Goal: Task Accomplishment & Management: Manage account settings

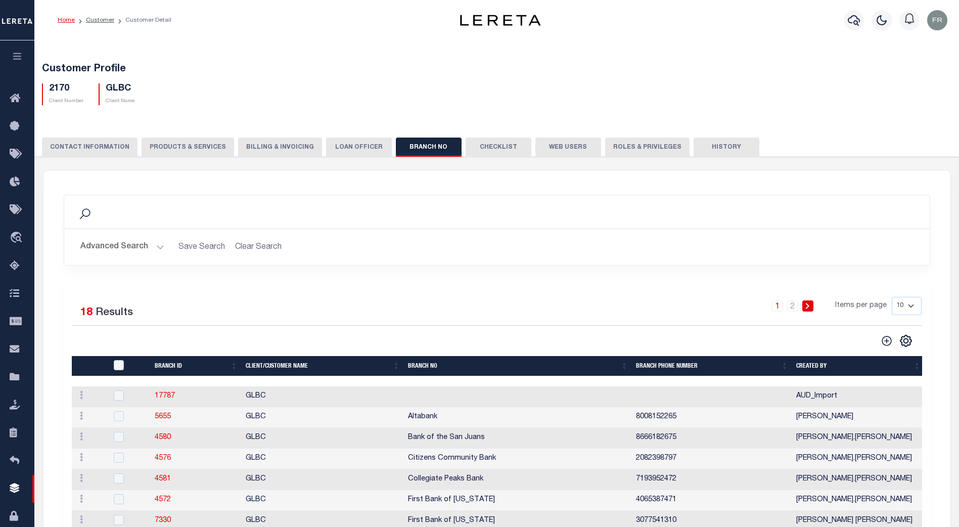
click at [553, 146] on button "Web Users" at bounding box center [568, 146] width 66 height 19
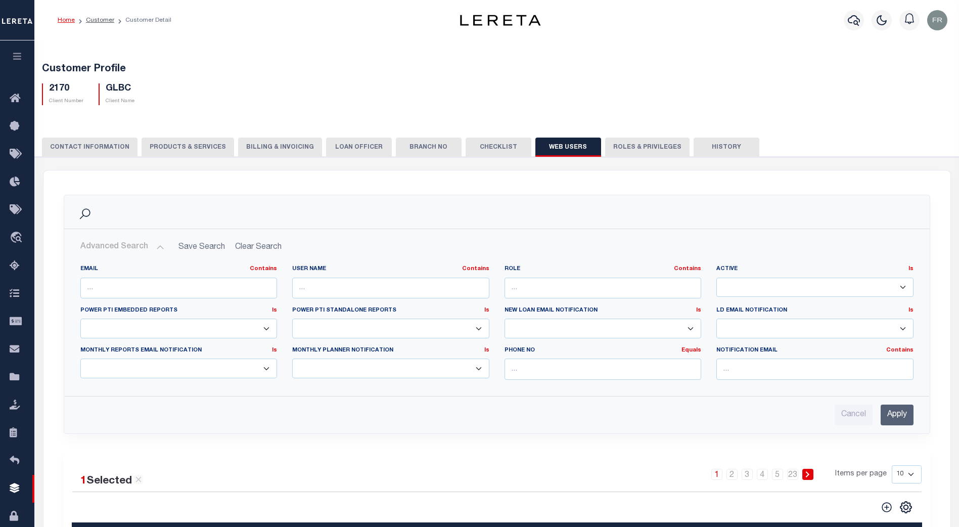
click at [158, 248] on button "Advanced Search" at bounding box center [122, 247] width 84 height 20
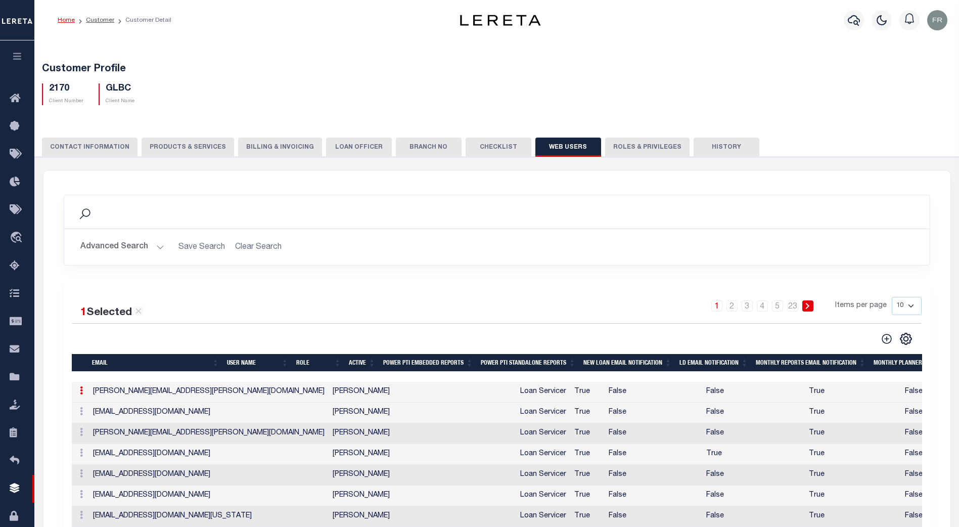
click at [623, 150] on button "Roles & Privileges" at bounding box center [647, 146] width 84 height 19
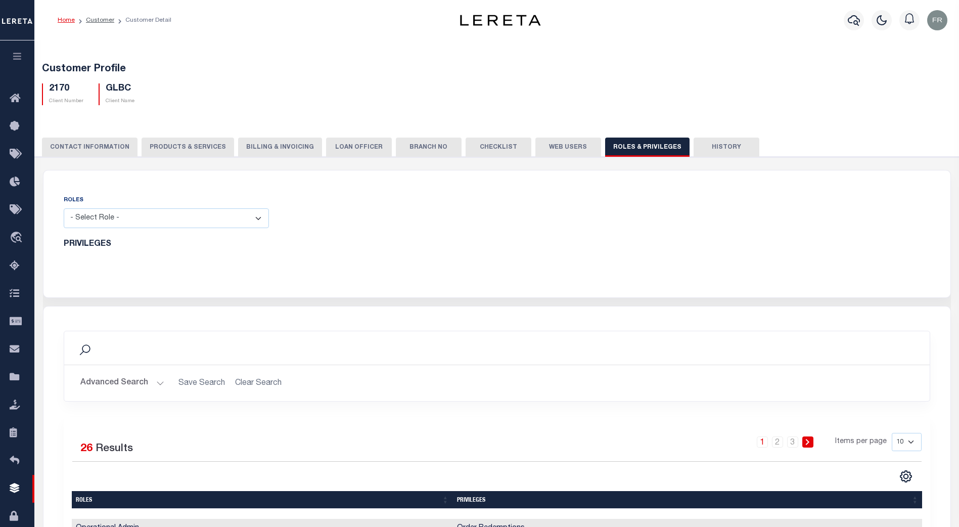
click at [256, 218] on select "- Select Role - Loan Officer Loan Servicer Operational Admin View Only" at bounding box center [166, 218] width 205 height 20
select select "e7424ca9-b011-446d-af24-dbd397e3cc41"
click at [64, 209] on select "- Select Role - Loan Officer Loan Servicer Operational Admin View Only" at bounding box center [166, 218] width 205 height 20
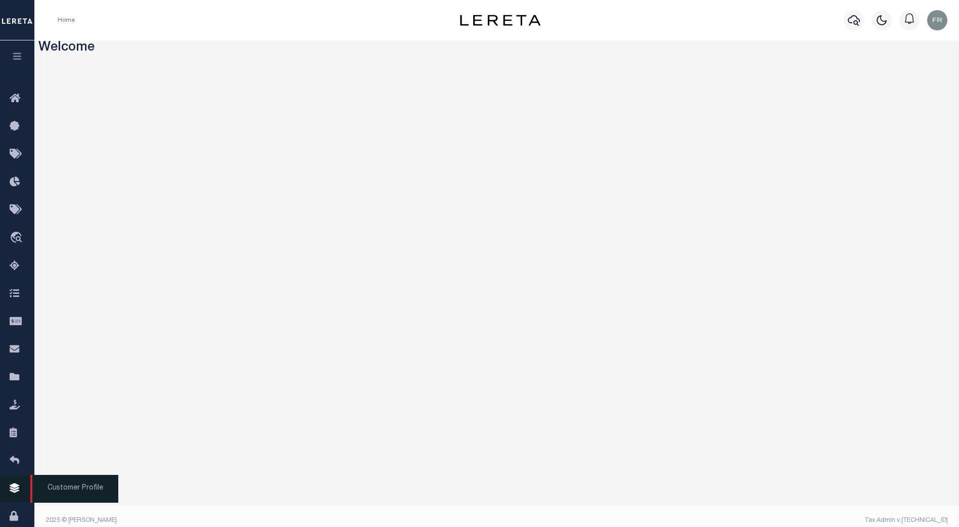
click at [17, 486] on link "Customer Profile" at bounding box center [17, 489] width 34 height 28
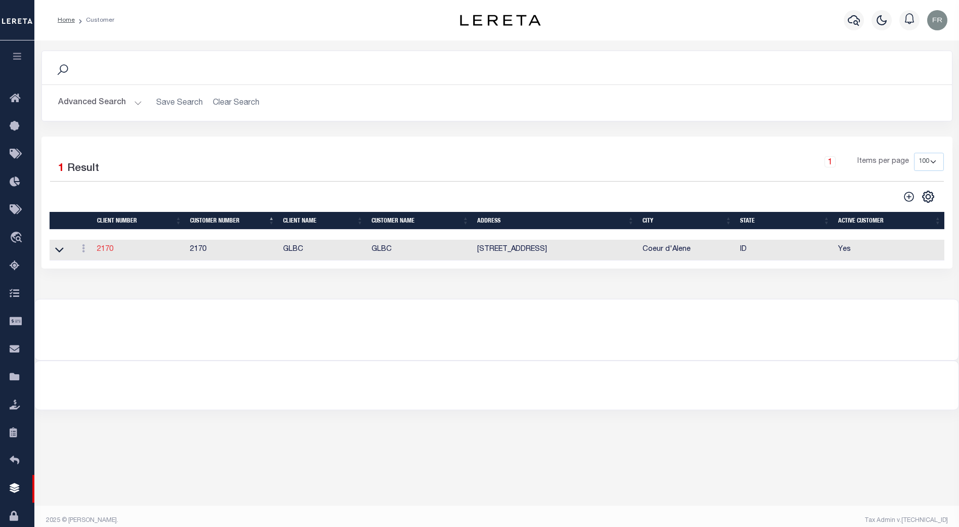
click at [106, 251] on link "2170" at bounding box center [105, 249] width 16 height 7
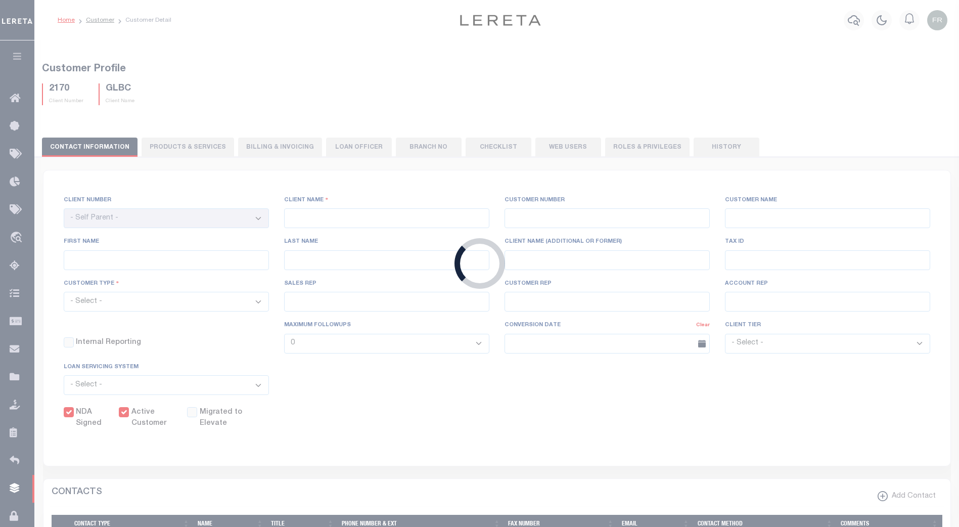
type input "GLBC"
type input "2170"
type input "GLBC"
type input "[PERSON_NAME]"
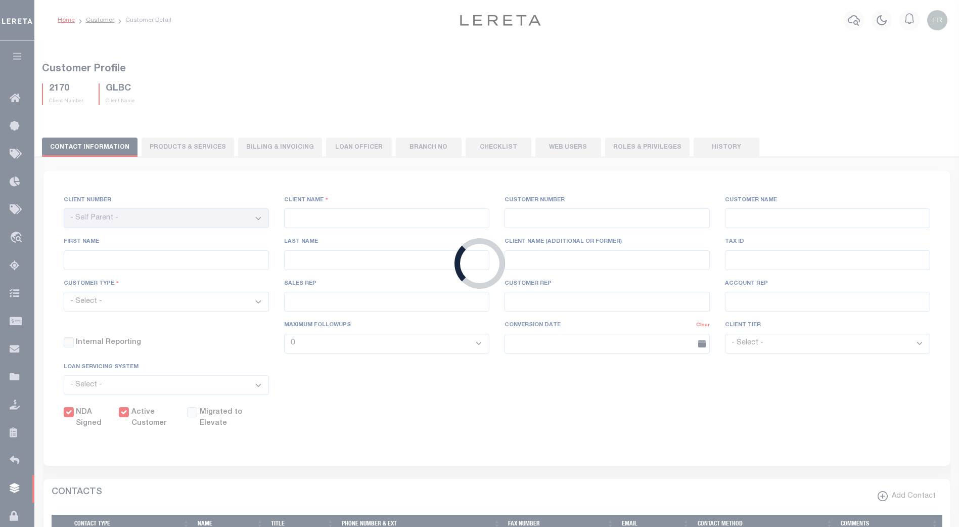
select select "Commercial"
type input "[PERSON_NAME]"
checkbox input "true"
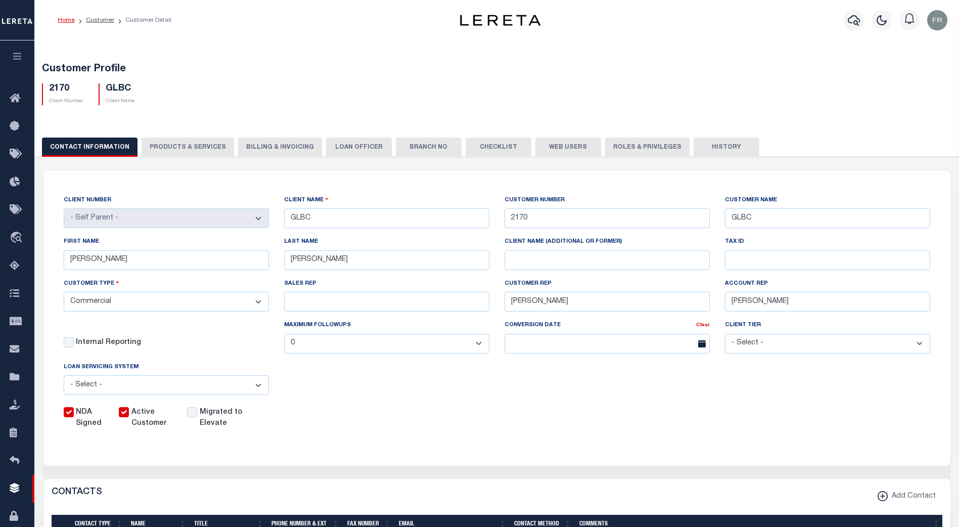
click at [556, 145] on button "Web Users" at bounding box center [568, 146] width 66 height 19
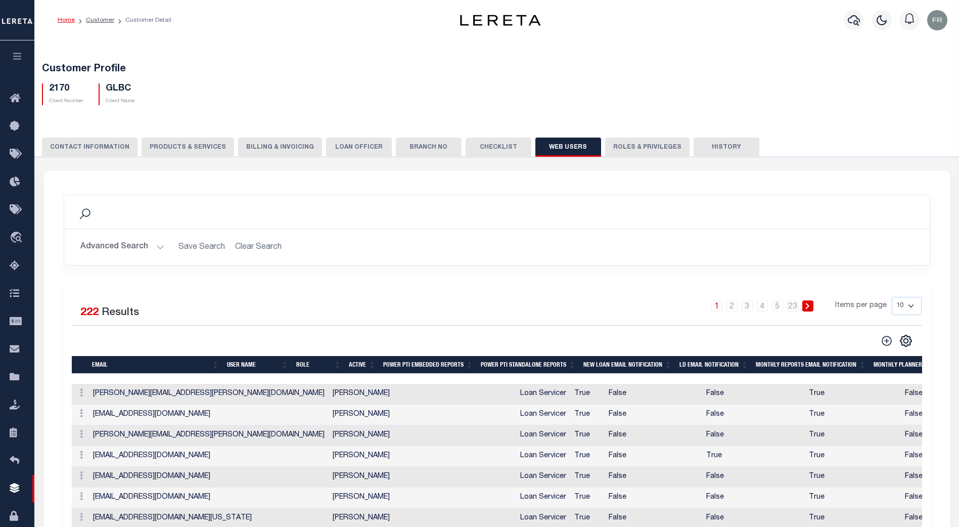
click at [623, 148] on button "Roles & Privileges" at bounding box center [647, 146] width 84 height 19
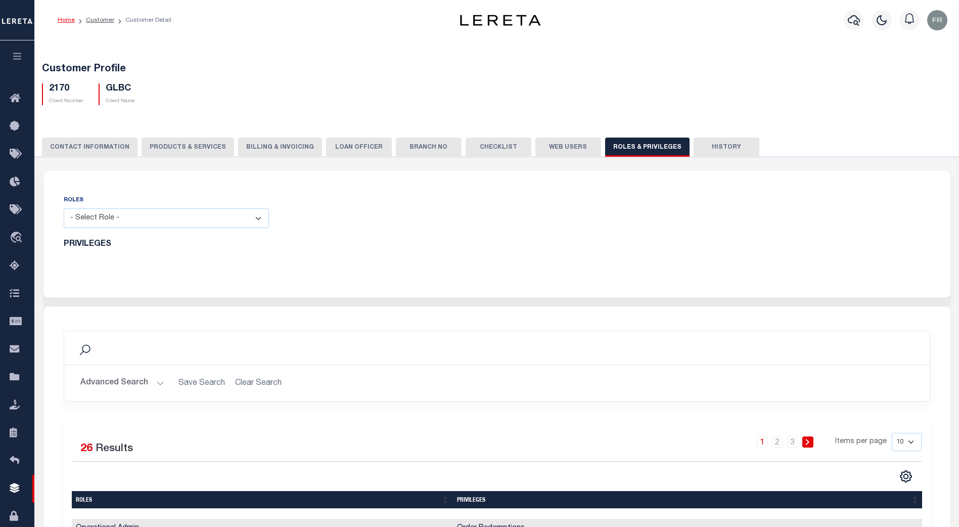
click at [259, 218] on select "- Select Role - Loan Officer Loan Servicer Operational Admin View Only" at bounding box center [166, 218] width 205 height 20
click at [64, 209] on select "- Select Role - Loan Officer Loan Servicer Operational Admin View Only" at bounding box center [166, 218] width 205 height 20
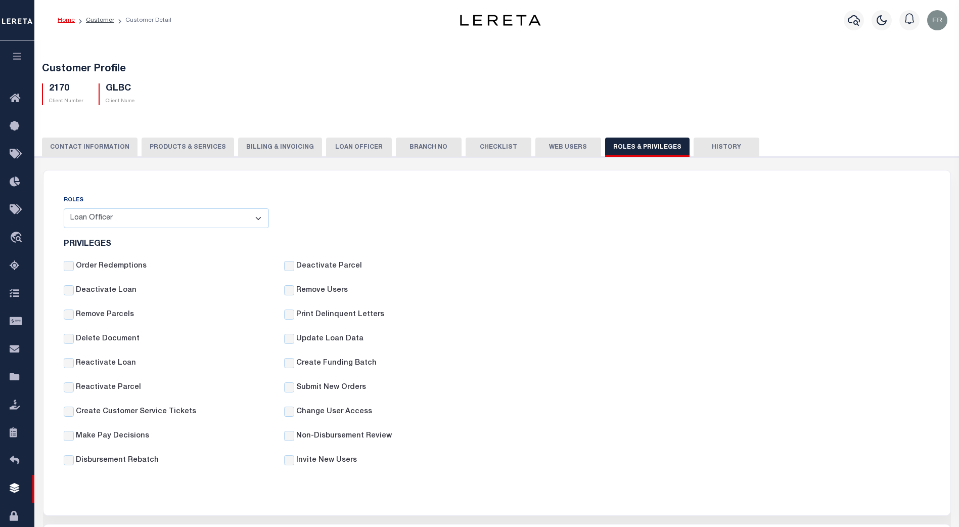
click at [260, 217] on select "- Select Role - Loan Officer Loan Servicer Operational Admin View Only" at bounding box center [166, 218] width 205 height 20
click at [64, 209] on select "- Select Role - Loan Officer Loan Servicer Operational Admin View Only" at bounding box center [166, 218] width 205 height 20
click at [257, 220] on select "- Select Role - Loan Officer Loan Servicer Operational Admin View Only" at bounding box center [166, 218] width 205 height 20
click at [64, 209] on select "- Select Role - Loan Officer Loan Servicer Operational Admin View Only" at bounding box center [166, 218] width 205 height 20
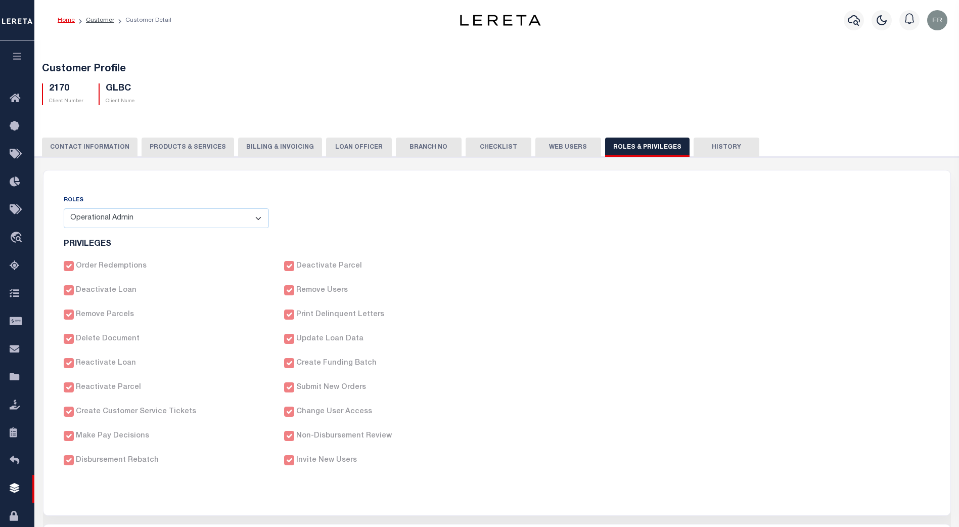
click at [257, 219] on select "- Select Role - Loan Officer Loan Servicer Operational Admin View Only" at bounding box center [166, 218] width 205 height 20
click at [64, 209] on select "- Select Role - Loan Officer Loan Servicer Operational Admin View Only" at bounding box center [166, 218] width 205 height 20
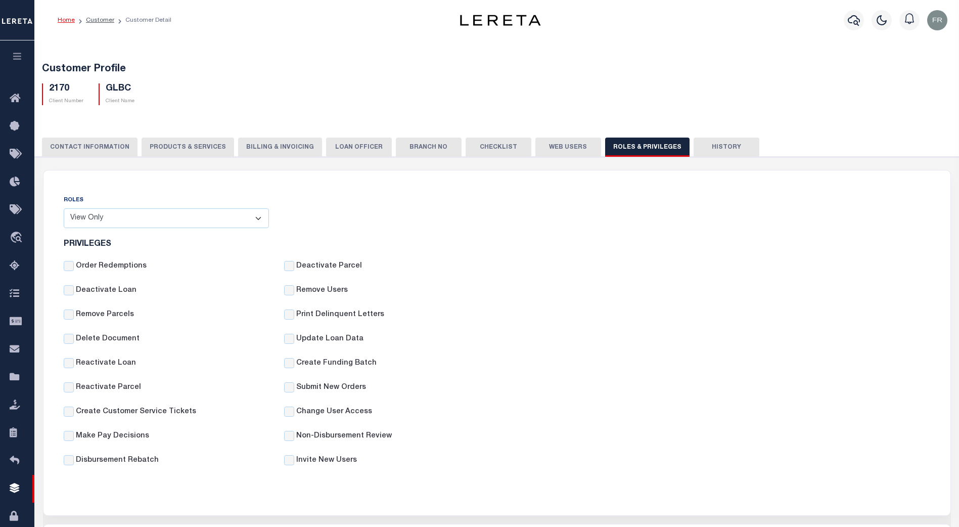
click at [255, 219] on select "- Select Role - Loan Officer Loan Servicer Operational Admin View Only" at bounding box center [166, 218] width 205 height 20
click at [64, 209] on select "- Select Role - Loan Officer Loan Servicer Operational Admin View Only" at bounding box center [166, 218] width 205 height 20
drag, startPoint x: 257, startPoint y: 221, endPoint x: 249, endPoint y: 221, distance: 8.1
click at [257, 221] on select "- Select Role - Loan Officer Loan Servicer Operational Admin View Only" at bounding box center [166, 218] width 205 height 20
click at [64, 209] on select "- Select Role - Loan Officer Loan Servicer Operational Admin View Only" at bounding box center [166, 218] width 205 height 20
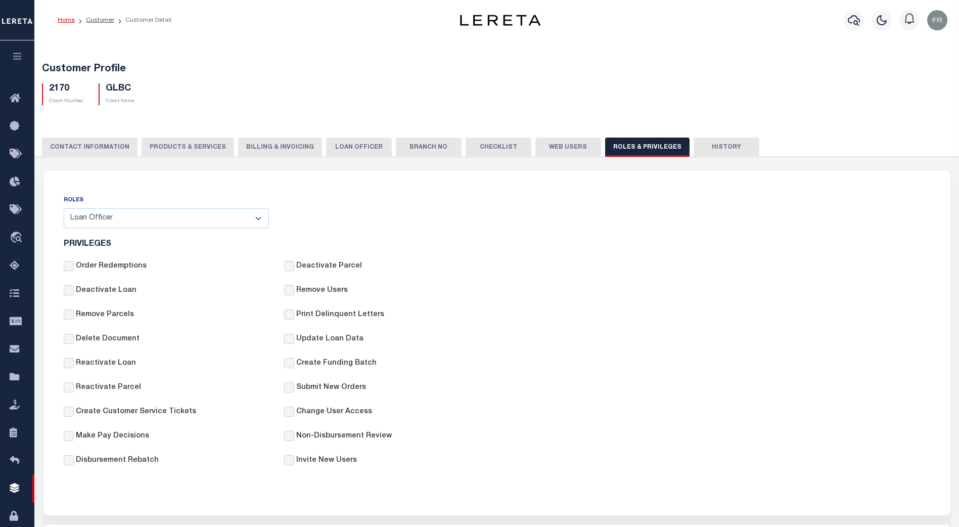
click at [259, 218] on select "- Select Role - Loan Officer Loan Servicer Operational Admin View Only" at bounding box center [166, 218] width 205 height 20
click at [64, 209] on select "- Select Role - Loan Officer Loan Servicer Operational Admin View Only" at bounding box center [166, 218] width 205 height 20
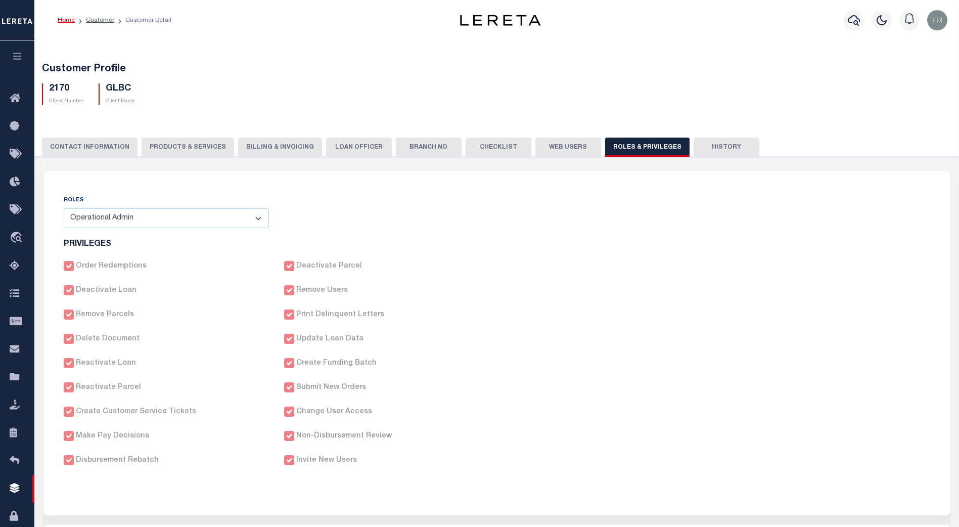
click at [260, 217] on select "- Select Role - Loan Officer Loan Servicer Operational Admin View Only" at bounding box center [166, 218] width 205 height 20
click at [64, 209] on select "- Select Role - Loan Officer Loan Servicer Operational Admin View Only" at bounding box center [166, 218] width 205 height 20
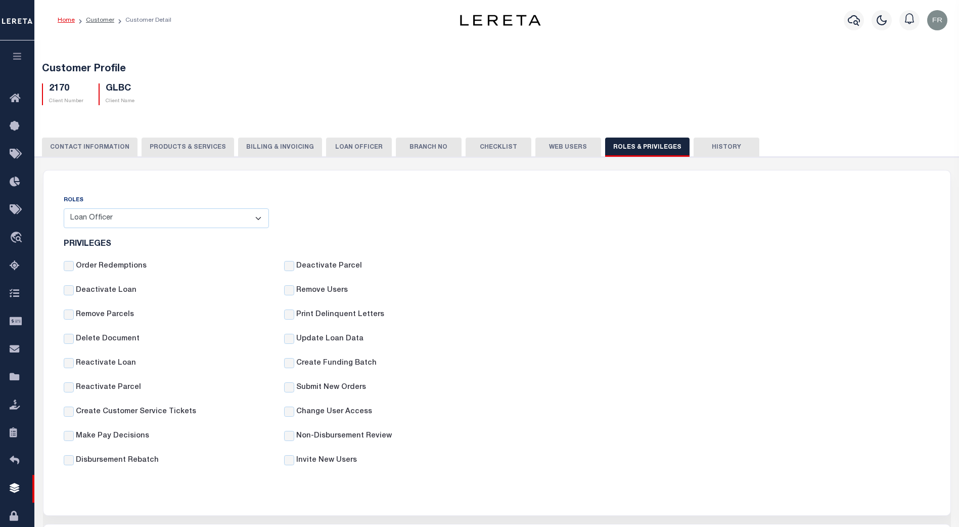
click at [261, 221] on select "- Select Role - Loan Officer Loan Servicer Operational Admin View Only" at bounding box center [166, 218] width 205 height 20
select select "49787a99-2587-4724-a716-7b237b58cc61"
click at [64, 209] on select "- Select Role - Loan Officer Loan Servicer Operational Admin View Only" at bounding box center [166, 218] width 205 height 20
click at [259, 218] on select "- Select Role - Loan Officer Loan Servicer Operational Admin View Only" at bounding box center [166, 218] width 205 height 20
click at [256, 221] on select "- Select Role - Loan Officer Loan Servicer Operational Admin View Only" at bounding box center [166, 218] width 205 height 20
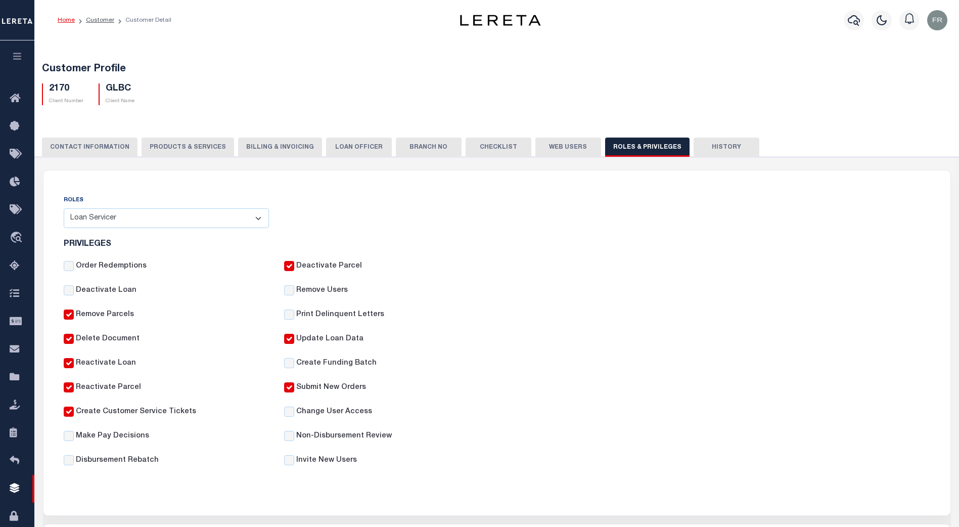
click at [255, 218] on select "- Select Role - Loan Officer Loan Servicer Operational Admin View Only" at bounding box center [166, 218] width 205 height 20
click at [64, 209] on select "- Select Role - Loan Officer Loan Servicer Operational Admin View Only" at bounding box center [166, 218] width 205 height 20
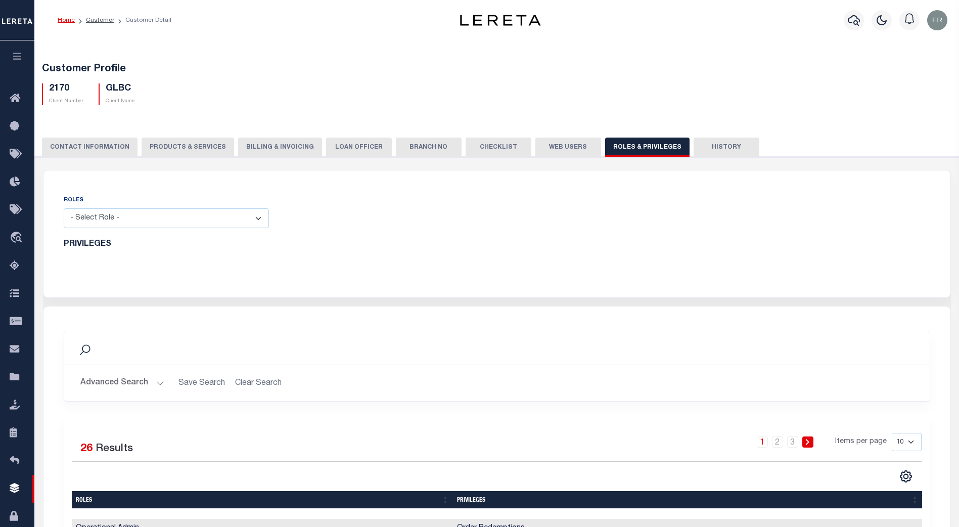
click at [259, 217] on select "- Select Role - Loan Officer Loan Servicer Operational Admin View Only" at bounding box center [166, 218] width 205 height 20
select select "a6a1dd6e-29c5-4ef9-b00d-ac7a45defe3c"
click at [64, 209] on select "- Select Role - Loan Officer Loan Servicer Operational Admin View Only" at bounding box center [166, 218] width 205 height 20
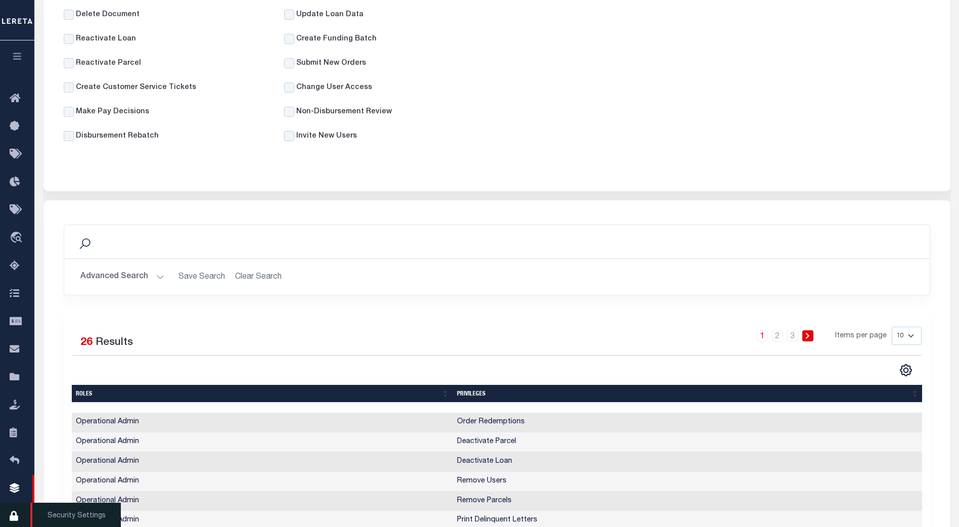
scroll to position [354, 0]
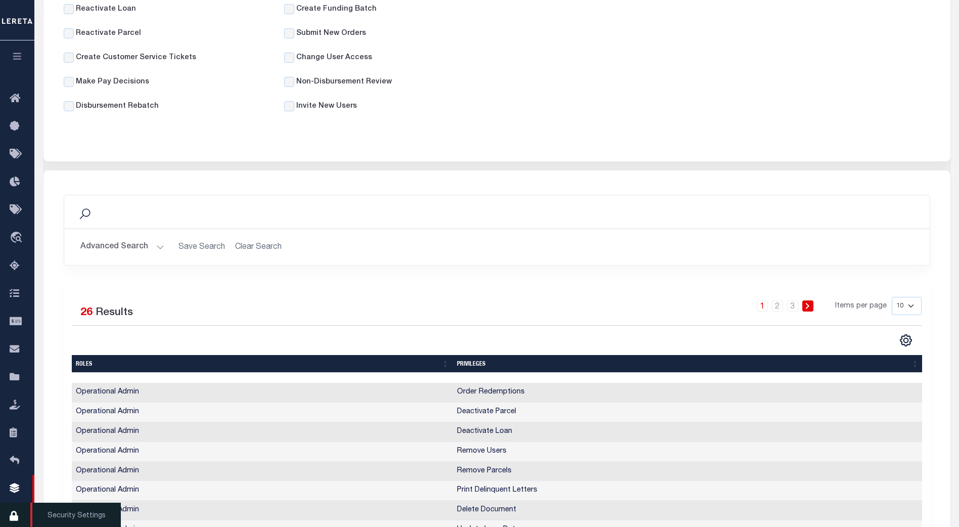
click at [16, 519] on icon at bounding box center [18, 516] width 16 height 13
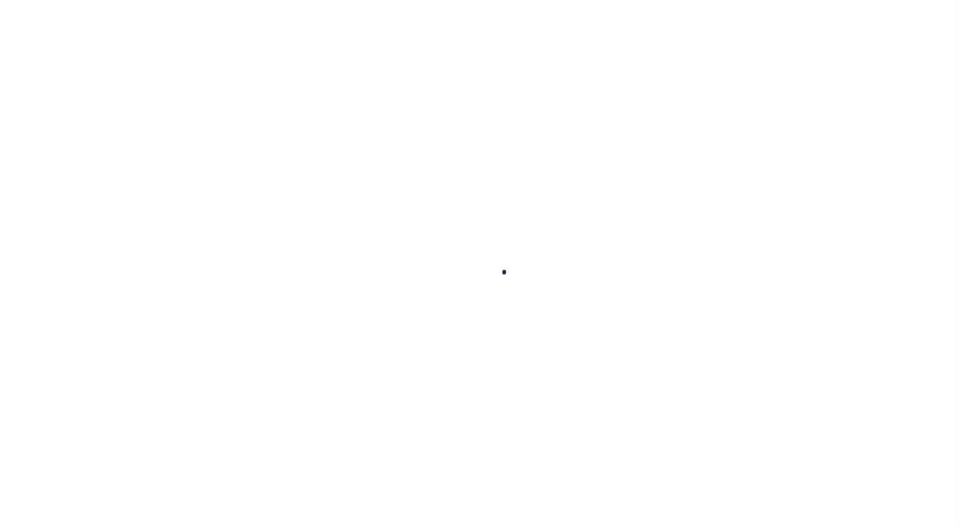
select select "100"
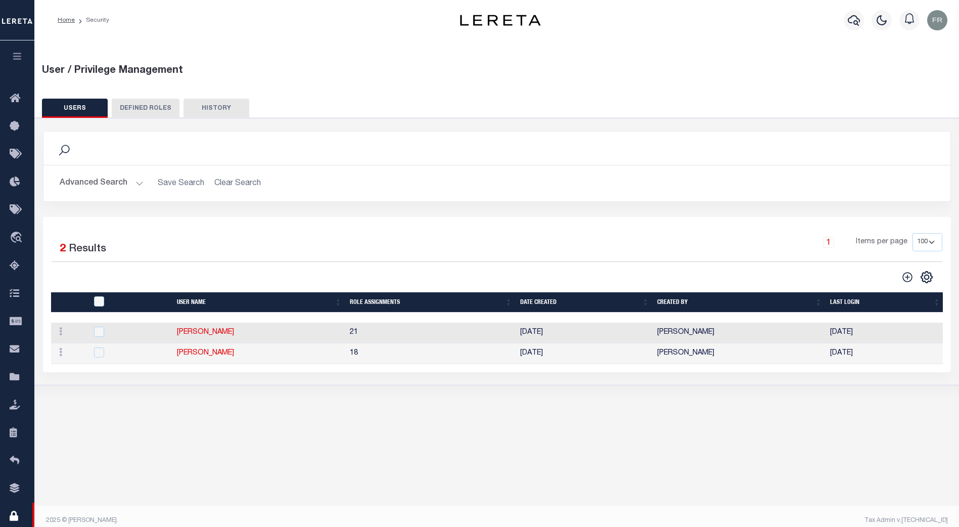
click at [140, 109] on button "DEFINED ROLES" at bounding box center [146, 108] width 68 height 19
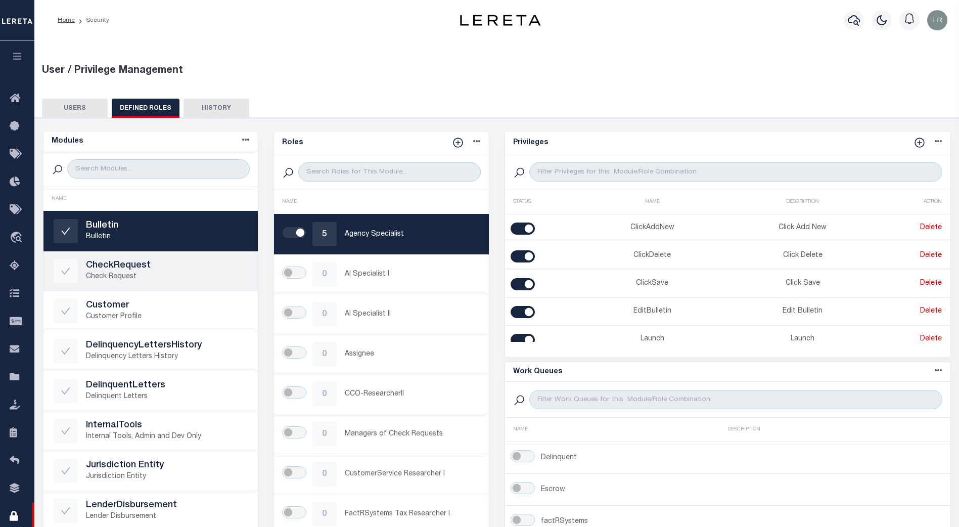
click at [181, 272] on p "Check Request" at bounding box center [167, 276] width 162 height 11
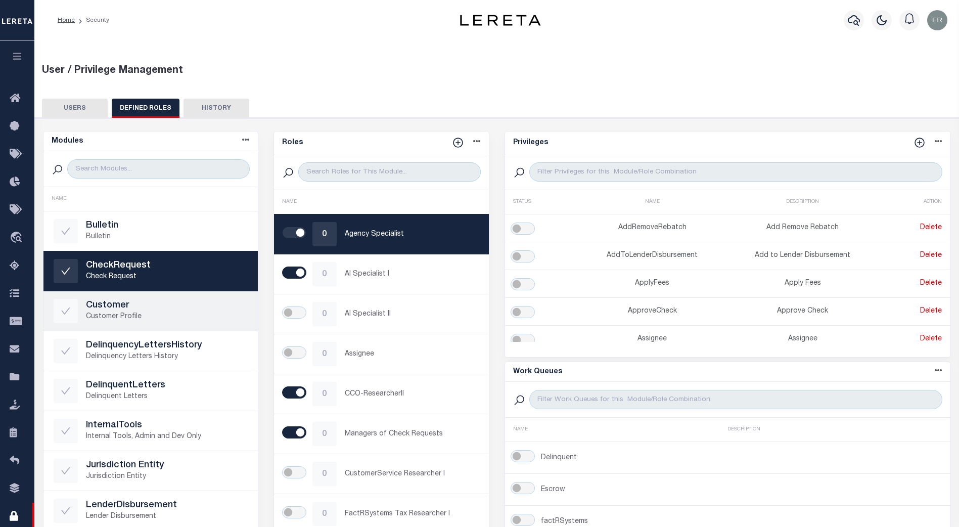
click at [174, 315] on p "Customer Profile" at bounding box center [167, 316] width 162 height 11
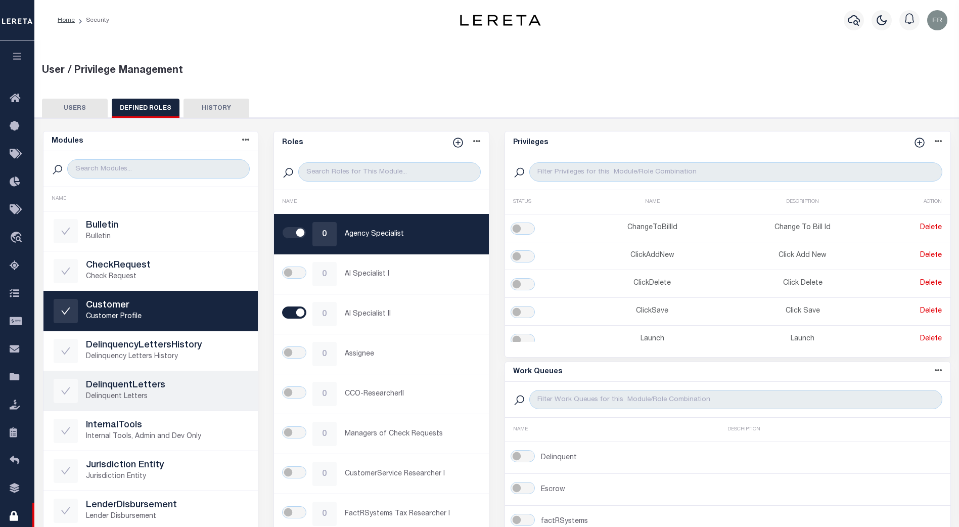
click at [194, 392] on p "Delinquent Letters" at bounding box center [167, 396] width 162 height 11
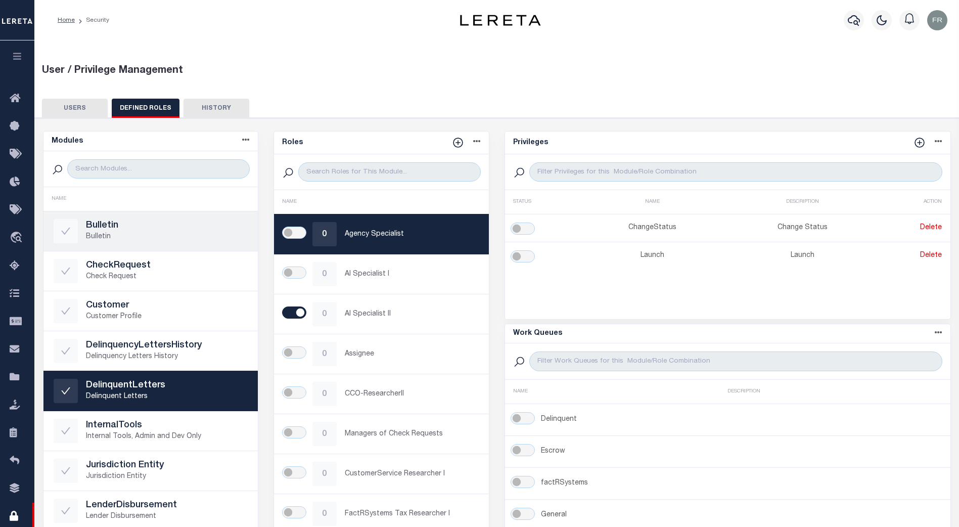
click at [174, 242] on p "Bulletin" at bounding box center [167, 236] width 162 height 11
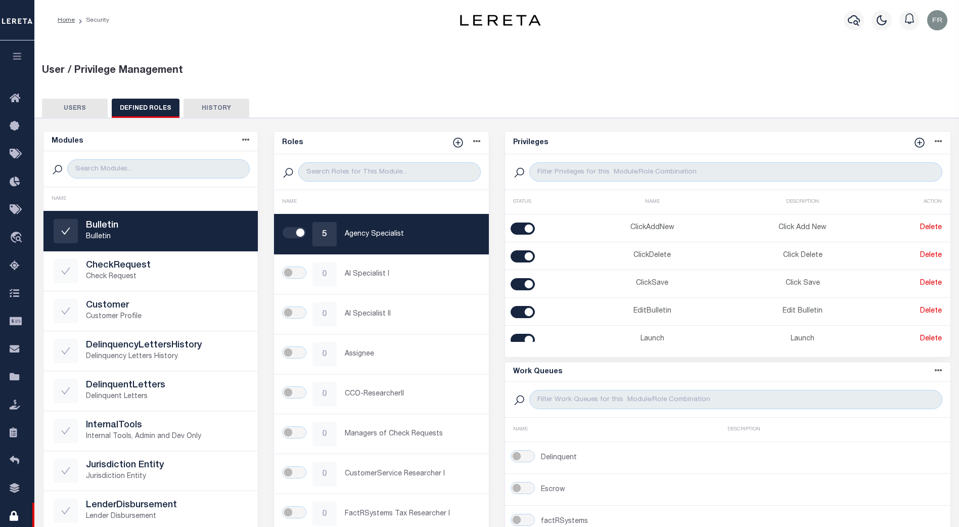
click at [575, 112] on div "USERS DEFINED ROLES HISTORY" at bounding box center [497, 108] width 910 height 19
click at [434, 286] on div "0 Managers of Check Requests" at bounding box center [381, 274] width 195 height 24
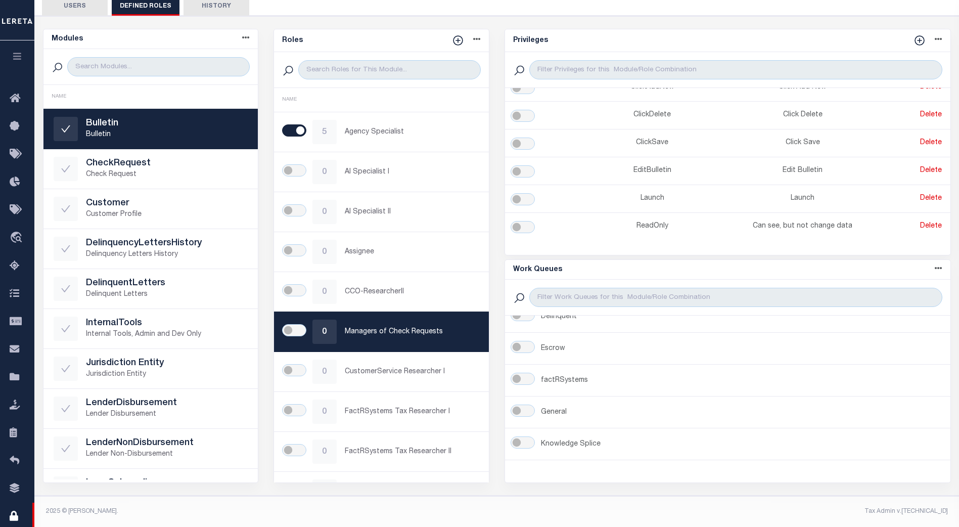
scroll to position [95, 0]
click at [210, 485] on div "Search Advanced Search Save Search Clear Search UsersGridWrapper_dynamictable__…" at bounding box center [497, 256] width 934 height 480
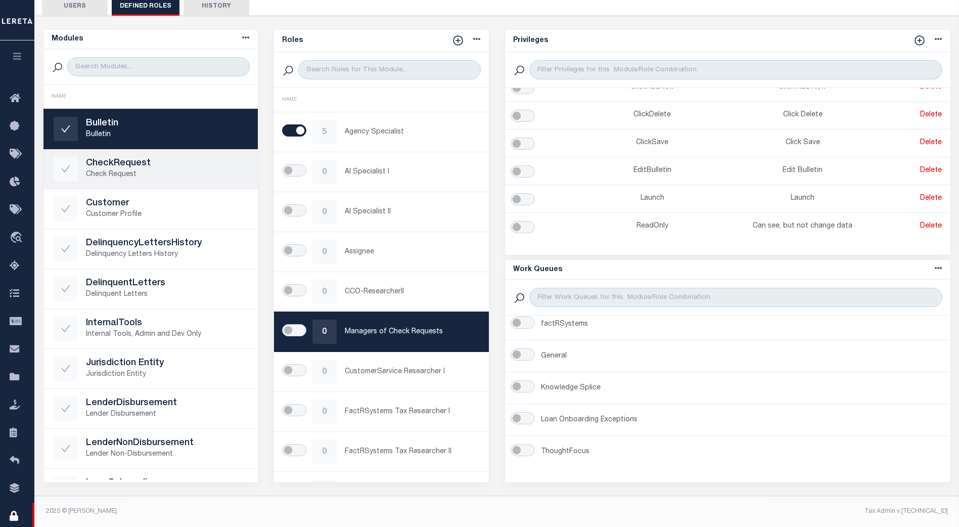
click at [151, 171] on p "Check Request" at bounding box center [167, 174] width 162 height 11
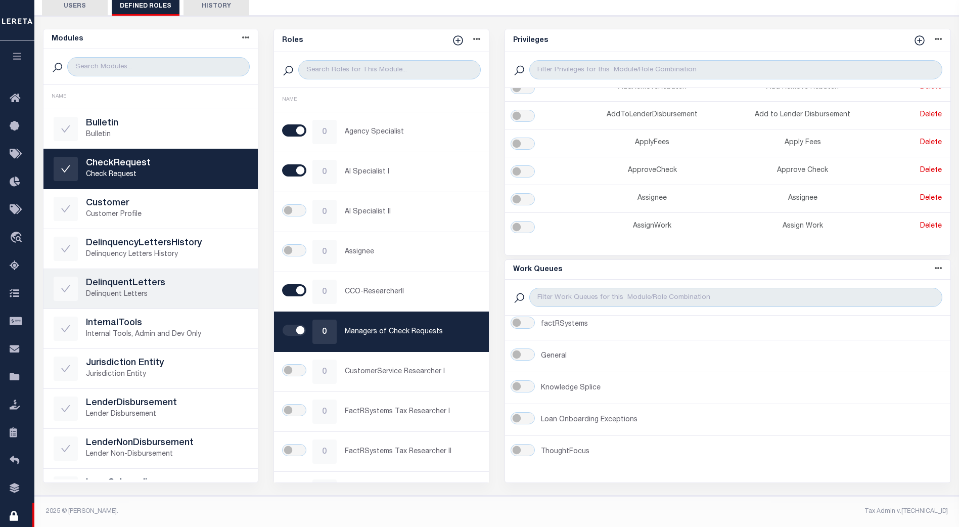
click at [179, 289] on p "Delinquent Letters" at bounding box center [167, 294] width 162 height 11
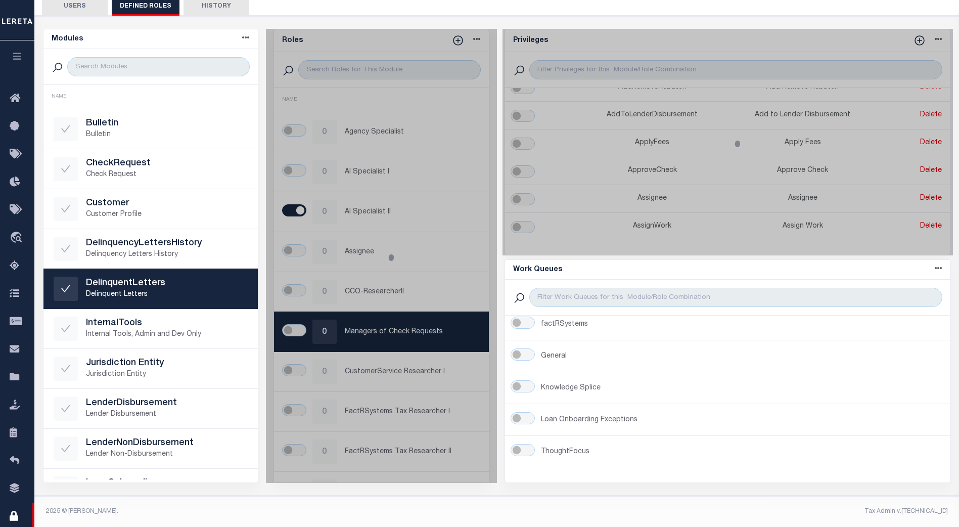
scroll to position [0, 0]
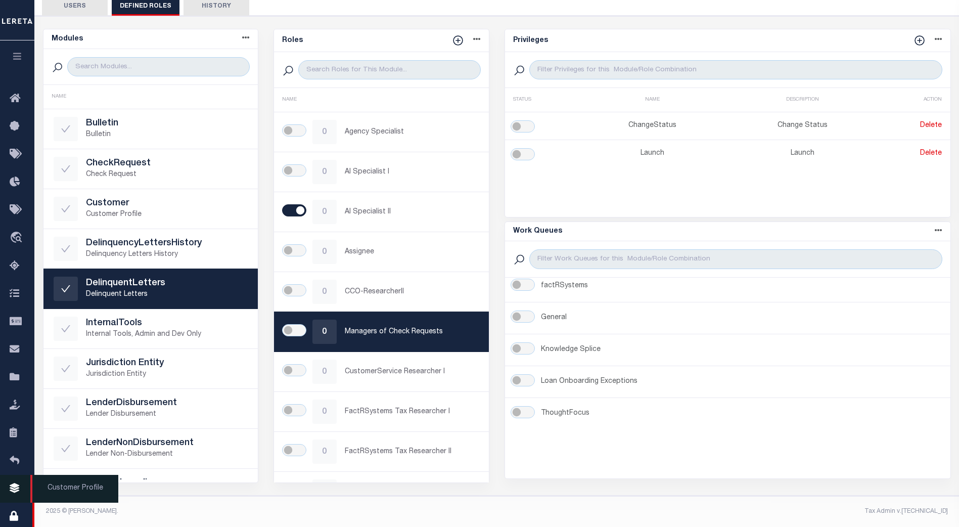
click at [10, 487] on icon at bounding box center [18, 488] width 16 height 13
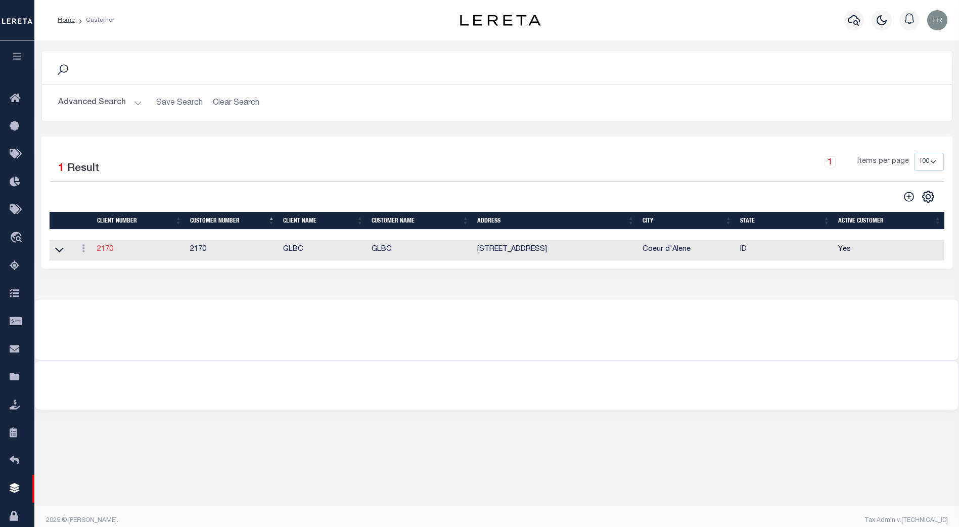
click at [108, 249] on link "2170" at bounding box center [105, 249] width 16 height 7
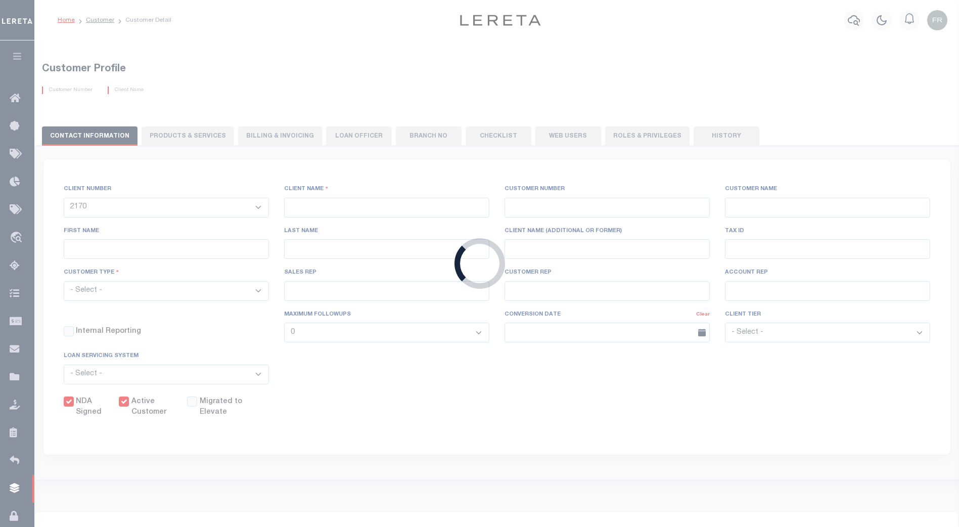
type input "GLBC"
type input "2170"
type input "GLBC"
type input "[PERSON_NAME]"
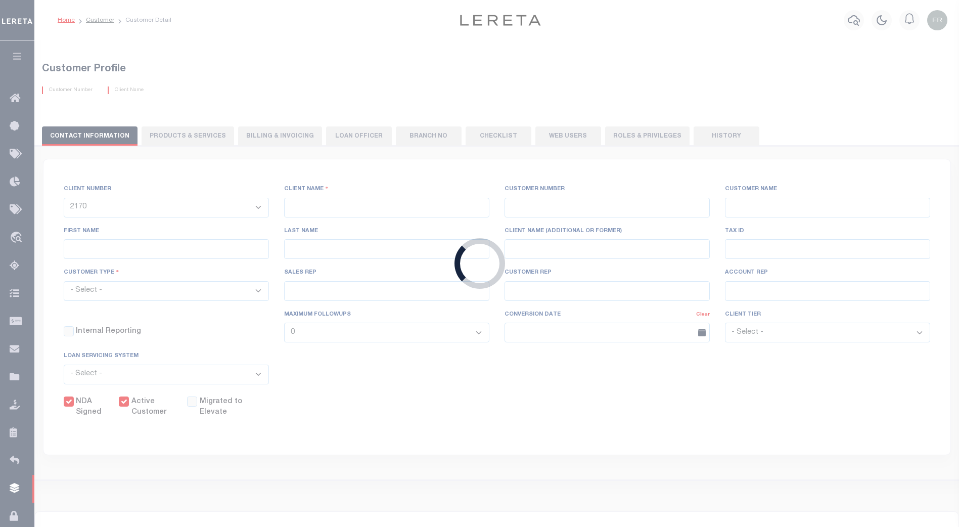
select select "Commercial"
type input "[PERSON_NAME]"
checkbox input "true"
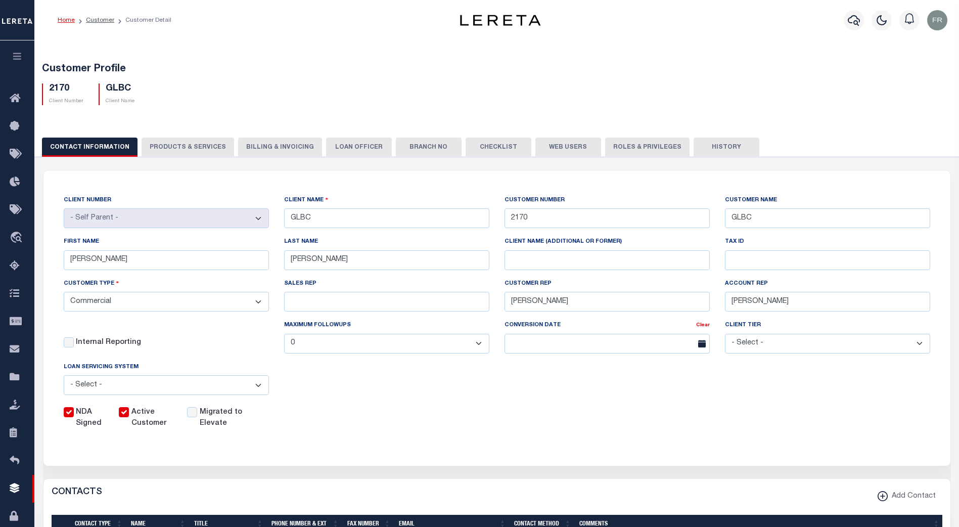
click at [632, 148] on button "Roles & Privileges" at bounding box center [647, 146] width 84 height 19
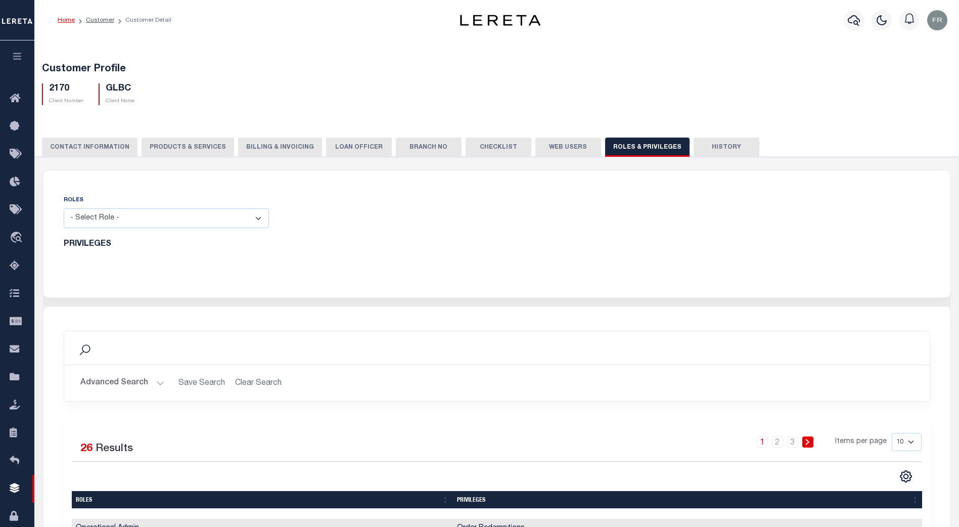
click at [262, 215] on select "- Select Role - Loan Officer Loan Servicer Operational Admin View Only" at bounding box center [166, 218] width 205 height 20
click at [64, 209] on select "- Select Role - Loan Officer Loan Servicer Operational Admin View Only" at bounding box center [166, 218] width 205 height 20
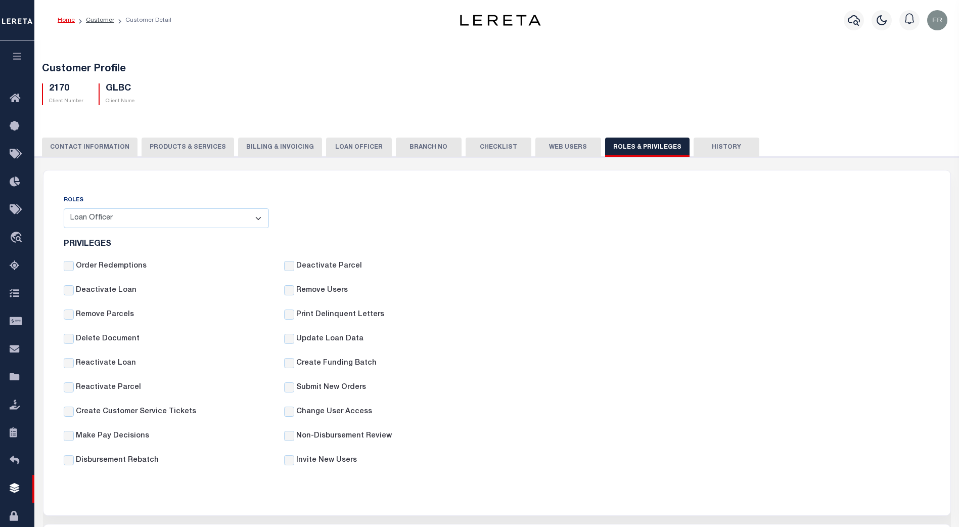
click at [178, 321] on div "Remove Parcels" at bounding box center [166, 315] width 205 height 12
click at [258, 216] on select "- Select Role - Loan Officer Loan Servicer Operational Admin View Only" at bounding box center [166, 218] width 205 height 20
click at [64, 209] on select "- Select Role - Loan Officer Loan Servicer Operational Admin View Only" at bounding box center [166, 218] width 205 height 20
click at [257, 216] on select "- Select Role - Loan Officer Loan Servicer Operational Admin View Only" at bounding box center [166, 218] width 205 height 20
click at [64, 209] on select "- Select Role - Loan Officer Loan Servicer Operational Admin View Only" at bounding box center [166, 218] width 205 height 20
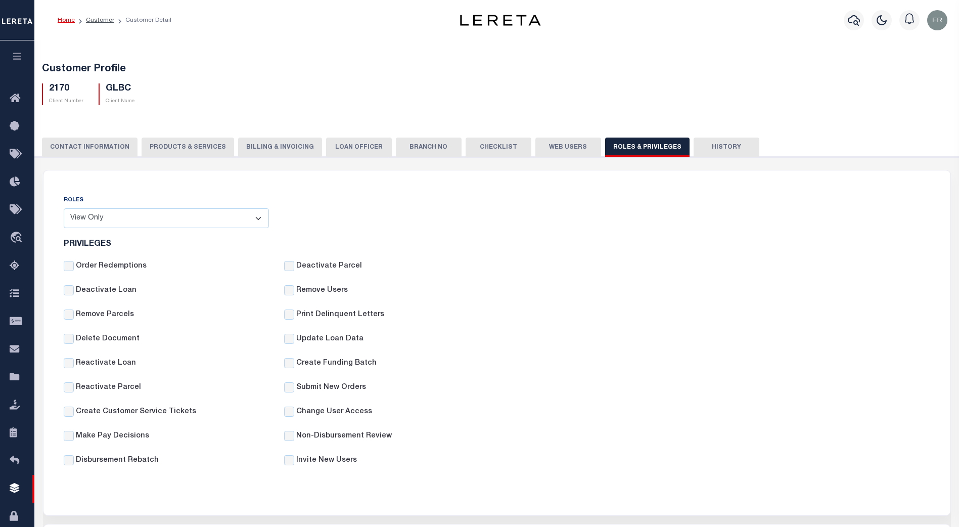
click at [262, 218] on select "- Select Role - Loan Officer Loan Servicer Operational Admin View Only" at bounding box center [166, 218] width 205 height 20
select select "8b373e44-7639-4a37-81b0-38c9883e7e39"
click at [64, 209] on select "- Select Role - Loan Officer Loan Servicer Operational Admin View Only" at bounding box center [166, 218] width 205 height 20
